Goal: Task Accomplishment & Management: Manage account settings

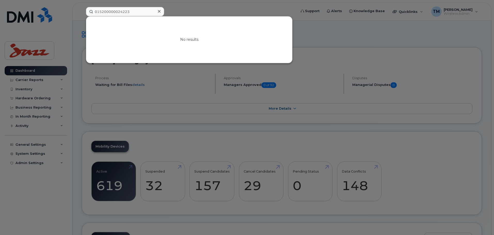
click at [84, 16] on div "015200000024223 No results" at bounding box center [189, 11] width 215 height 9
type input "8930261020"
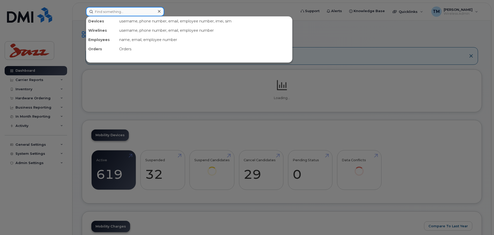
click at [120, 11] on input at bounding box center [125, 11] width 78 height 9
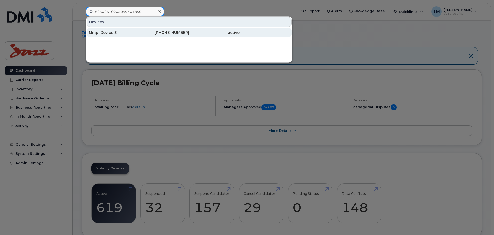
type input "89302610203049401850"
click at [137, 32] on div "Mmpi Device 3" at bounding box center [114, 32] width 50 height 5
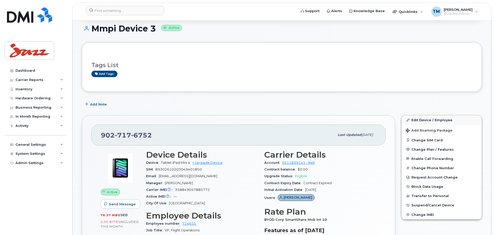
scroll to position [77, 0]
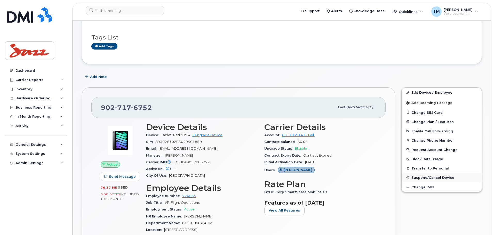
click at [423, 178] on span "Suspend/Cancel Device" at bounding box center [432, 178] width 43 height 4
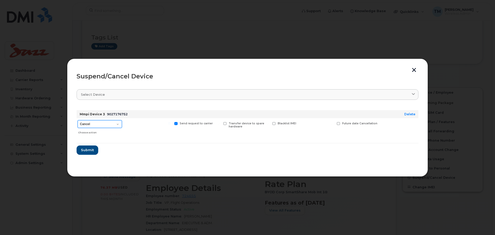
click at [110, 126] on select "Cancel Suspend - Extend Suspension Suspend - Reduced Rate Suspend - Full Rate S…" at bounding box center [100, 124] width 44 height 8
click at [117, 122] on select "Cancel Suspend - Extend Suspension Suspend - Reduced Rate Suspend - Full Rate S…" at bounding box center [100, 124] width 44 height 8
drag, startPoint x: 164, startPoint y: 149, endPoint x: 153, endPoint y: 151, distance: 11.3
click at [164, 149] on form "Mmpi Device 3 9027176752 Delete Cancel Suspend - Extend Suspension Suspend - Re…" at bounding box center [248, 130] width 342 height 49
click at [86, 152] on span "Submit" at bounding box center [87, 149] width 13 height 5
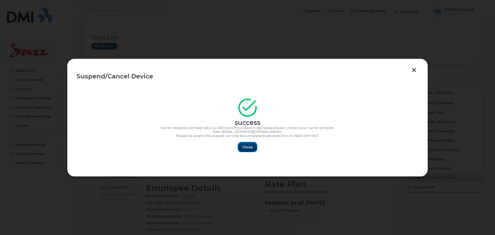
click at [249, 147] on span "Close" at bounding box center [247, 147] width 10 height 5
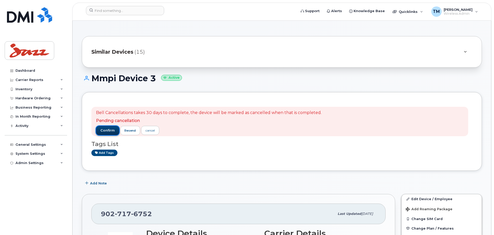
click at [109, 129] on span "confirm" at bounding box center [107, 130] width 14 height 5
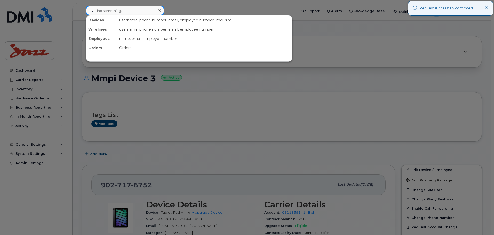
click at [132, 11] on input at bounding box center [125, 10] width 78 height 9
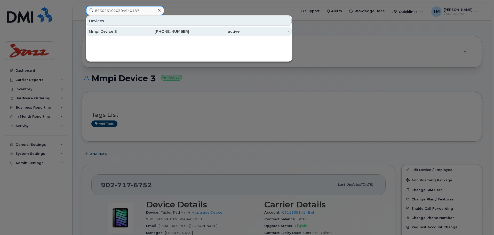
type input "8930261020304940187"
click at [135, 30] on div "Mmpi Device 8" at bounding box center [114, 31] width 50 height 5
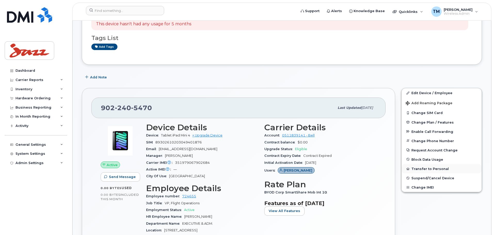
scroll to position [103, 0]
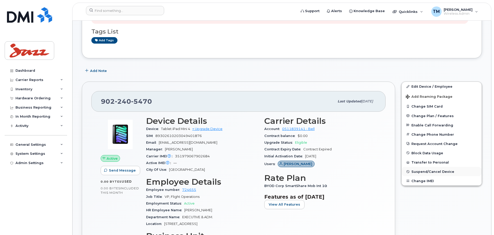
click at [422, 172] on span "Suspend/Cancel Device" at bounding box center [432, 172] width 43 height 4
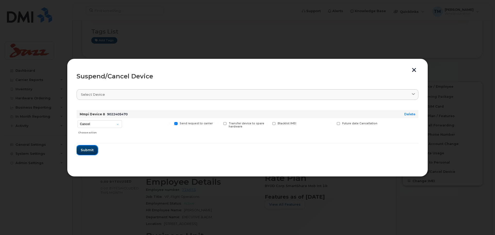
click at [93, 151] on span "Submit" at bounding box center [87, 149] width 13 height 5
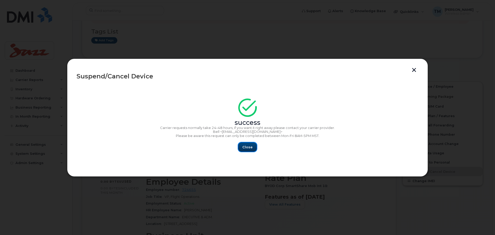
click at [246, 149] on span "Close" at bounding box center [247, 147] width 10 height 5
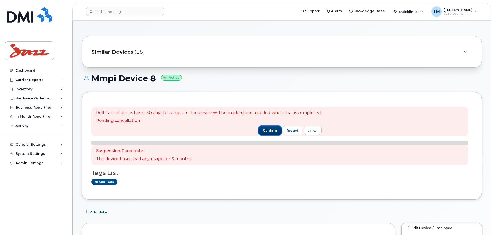
click at [266, 132] on span "confirm" at bounding box center [270, 130] width 14 height 5
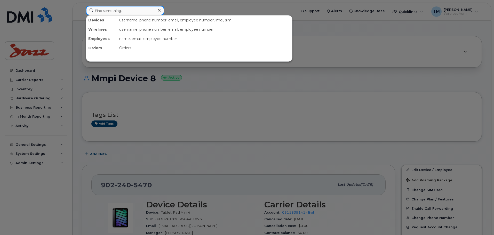
click at [129, 7] on input at bounding box center [125, 10] width 78 height 9
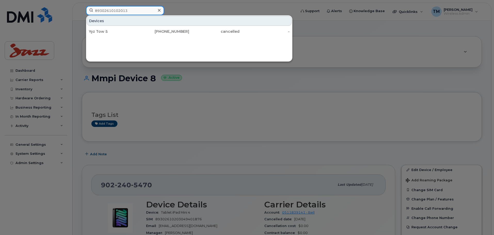
click at [132, 12] on input "89302610102013" at bounding box center [125, 10] width 78 height 9
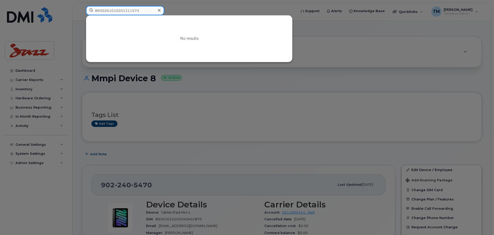
type input "89302610102013115738"
